Goal: Transaction & Acquisition: Purchase product/service

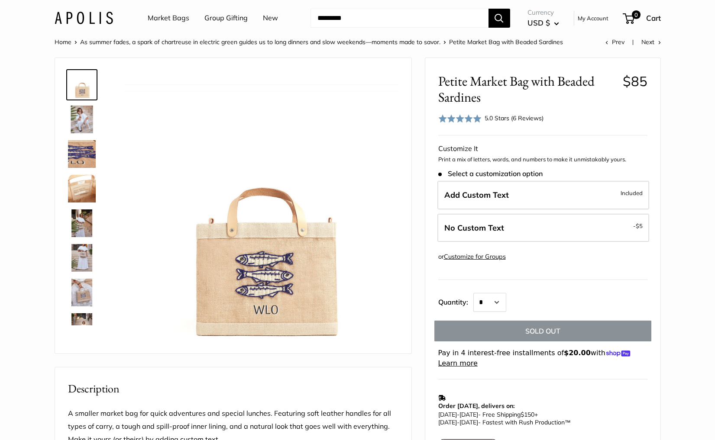
click at [480, 117] on span at bounding box center [459, 118] width 43 height 9
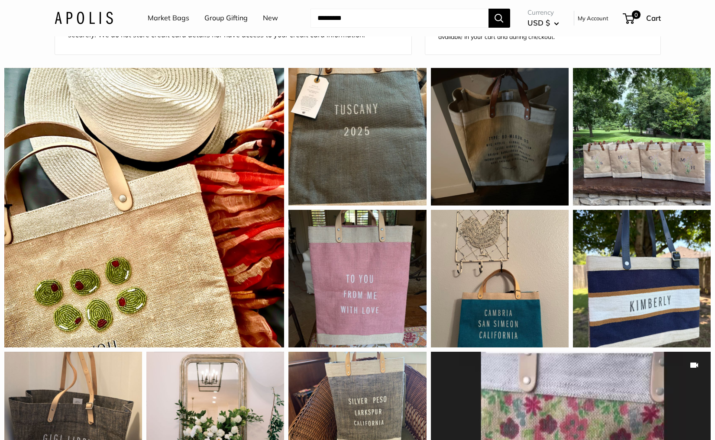
scroll to position [728, 0]
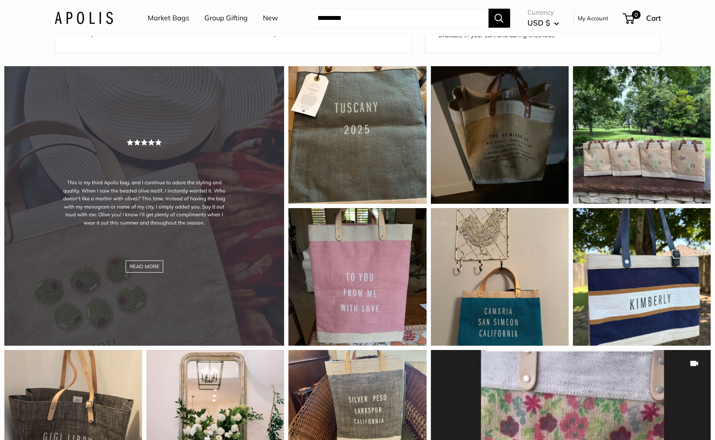
click at [203, 170] on div "This is my third Apolis bag, and I continue to adore the styling and quality. W…" at bounding box center [144, 206] width 280 height 280
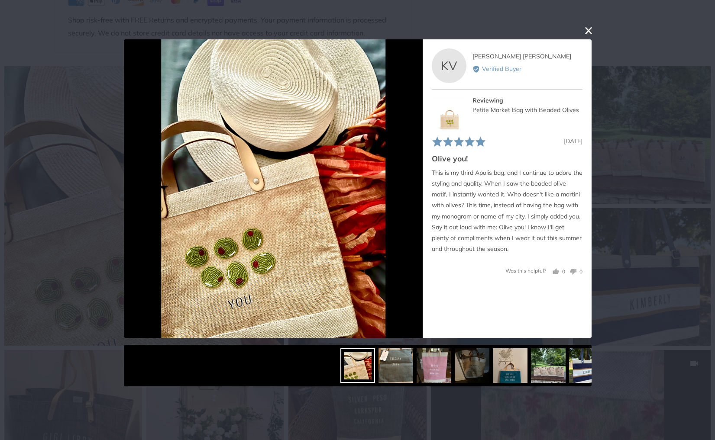
click at [587, 30] on button "close this modal window" at bounding box center [588, 31] width 10 height 10
